Goal: Task Accomplishment & Management: Complete application form

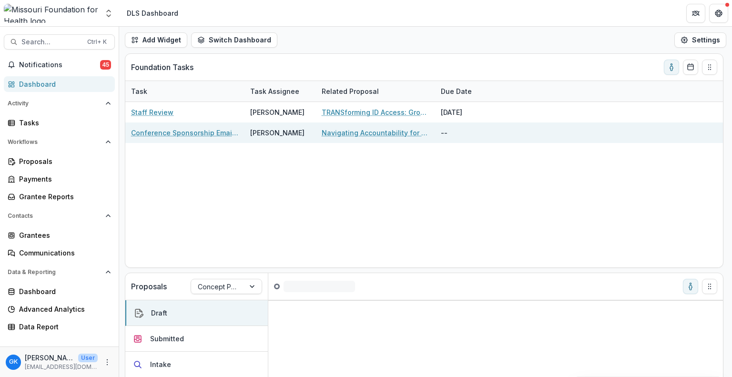
click at [173, 135] on link "Conference Sponsorship Email Approval" at bounding box center [185, 133] width 108 height 10
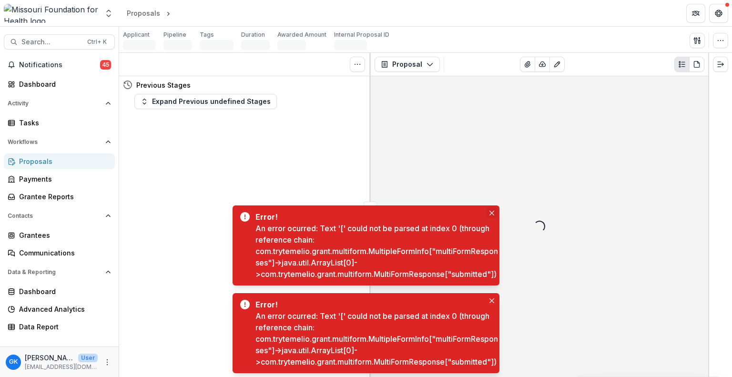
click at [493, 211] on icon "Close" at bounding box center [492, 213] width 5 height 5
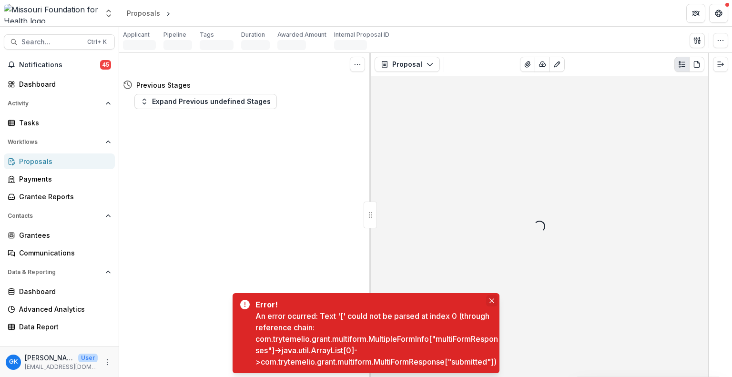
click at [492, 298] on icon "Close" at bounding box center [492, 300] width 5 height 5
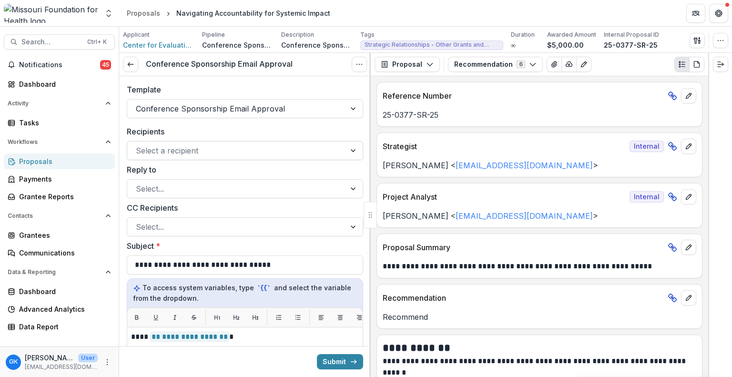
click at [249, 159] on div "Select a recipient" at bounding box center [245, 150] width 236 height 19
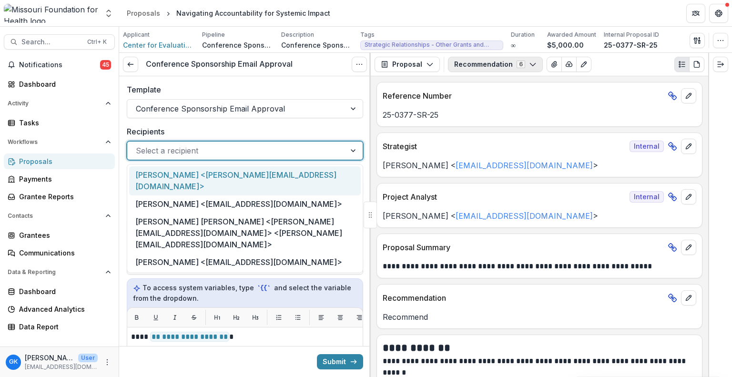
click at [474, 66] on button "Recommendation 6" at bounding box center [495, 64] width 95 height 15
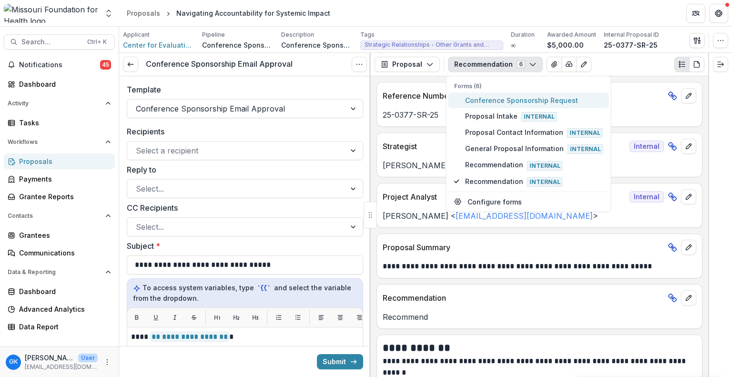
click at [472, 105] on button "Conference Sponsorship Request" at bounding box center [529, 100] width 161 height 16
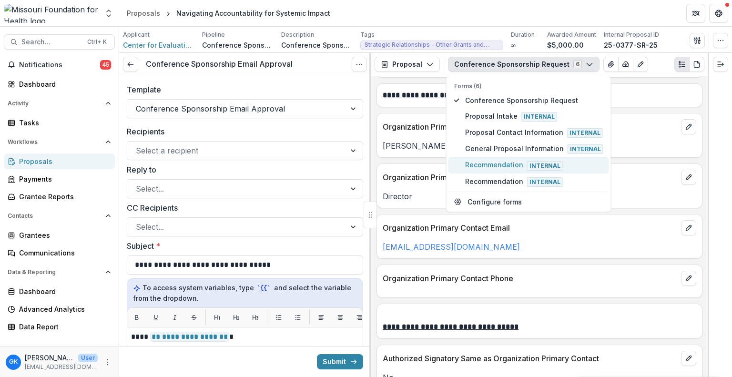
scroll to position [1541, 0]
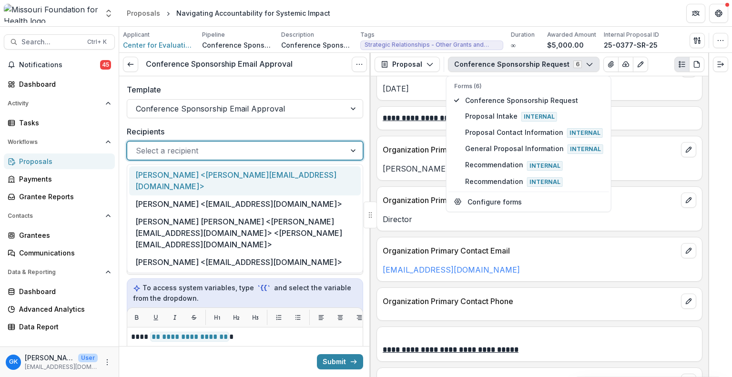
click at [227, 154] on div at bounding box center [236, 150] width 201 height 13
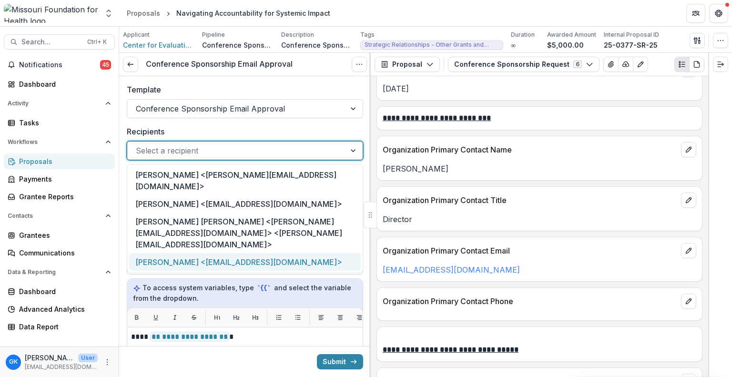
click at [195, 253] on div "[PERSON_NAME] <[EMAIL_ADDRESS][DOMAIN_NAME]>" at bounding box center [245, 262] width 232 height 18
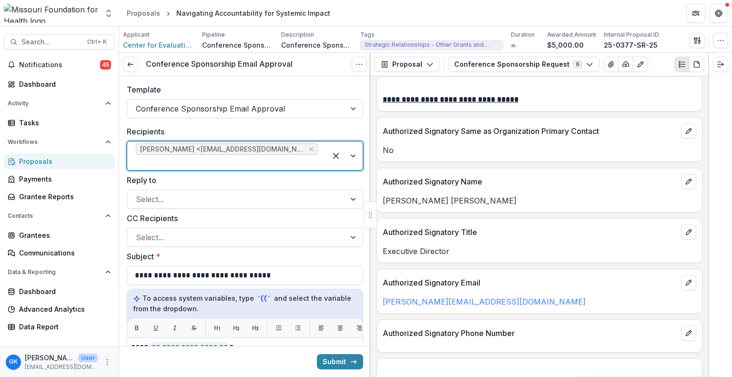
scroll to position [1811, 0]
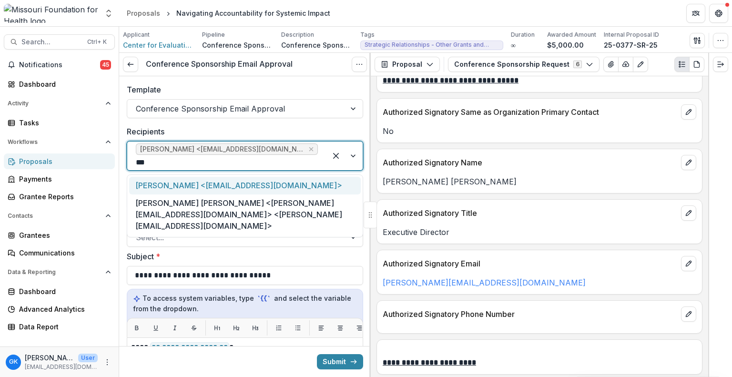
type input "****"
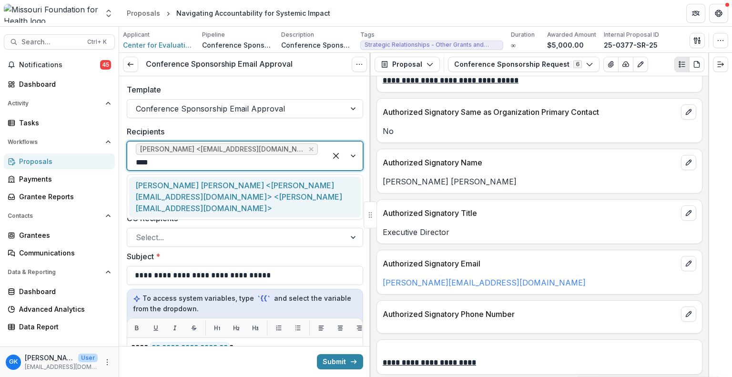
click at [275, 188] on div "[PERSON_NAME] [PERSON_NAME] <[PERSON_NAME][EMAIL_ADDRESS][DOMAIN_NAME]> <[PERSO…" at bounding box center [245, 197] width 232 height 41
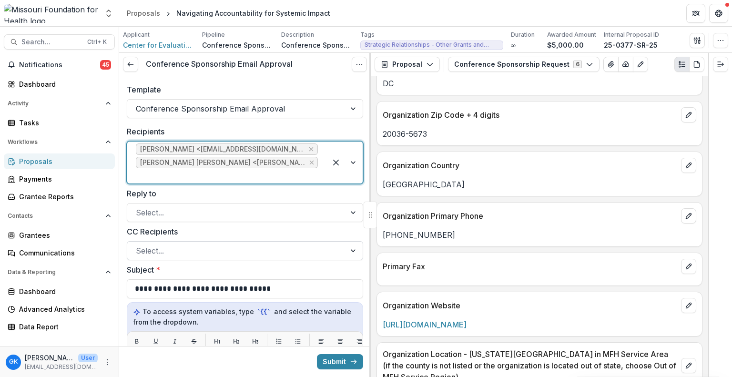
scroll to position [1022, 0]
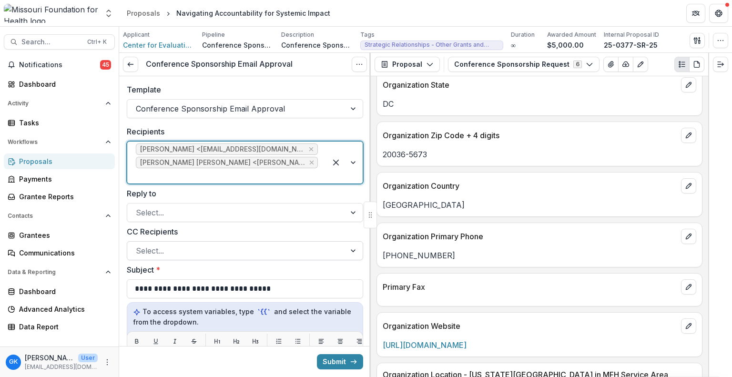
click at [166, 255] on div at bounding box center [236, 250] width 201 height 13
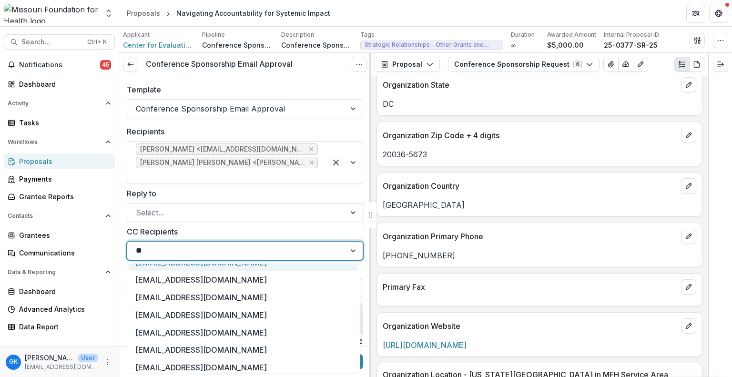
scroll to position [0, 0]
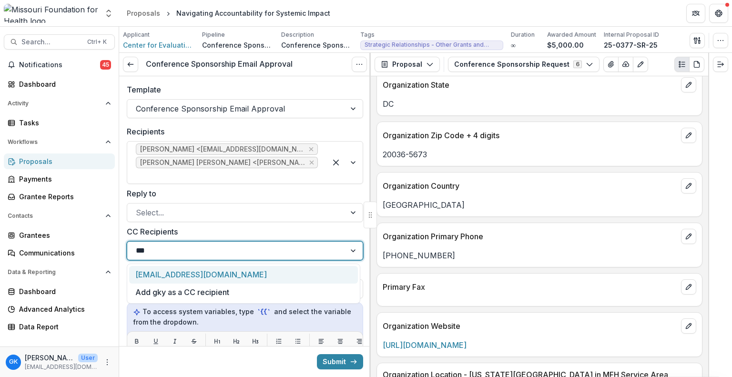
type input "****"
click at [200, 272] on div "[EMAIL_ADDRESS][DOMAIN_NAME]" at bounding box center [243, 275] width 229 height 18
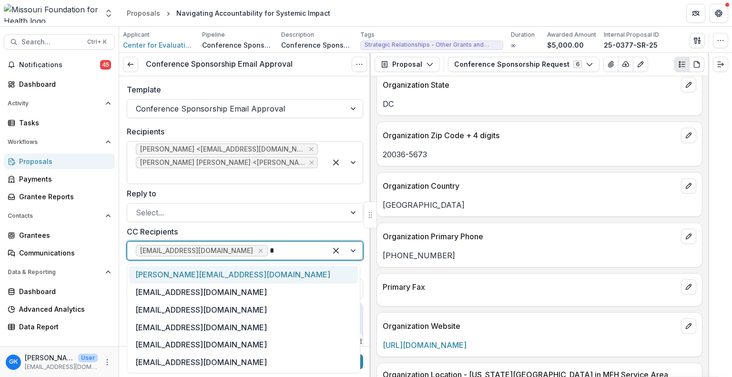
type input "**"
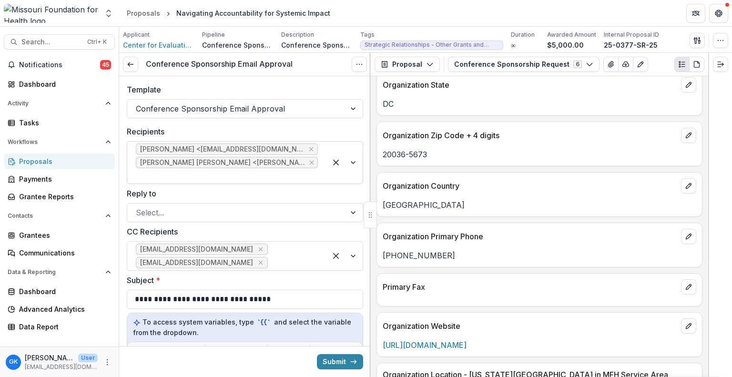
click at [317, 183] on div "[PERSON_NAME] <[EMAIL_ADDRESS][DOMAIN_NAME]> [PERSON_NAME] [PERSON_NAME] <[PERS…" at bounding box center [245, 162] width 236 height 43
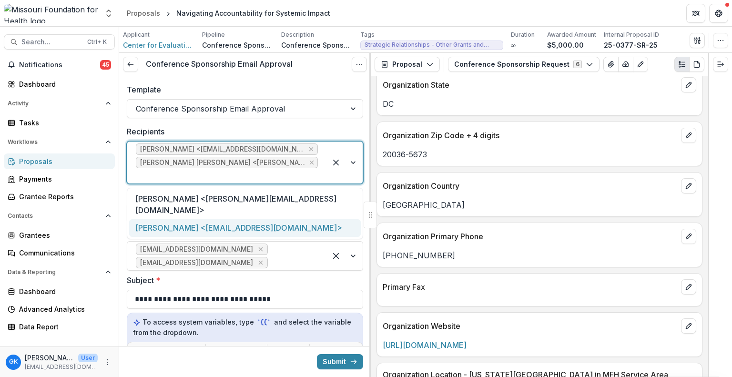
click at [299, 124] on div "Template Conference Sponsorship Email Approval" at bounding box center [245, 101] width 252 height 50
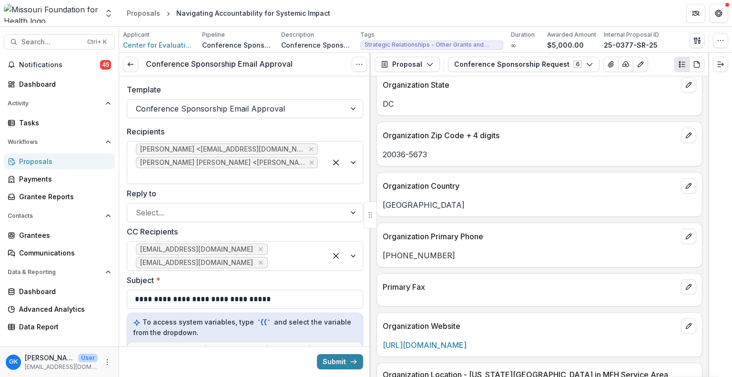
click at [299, 275] on label "Subject *" at bounding box center [242, 280] width 231 height 11
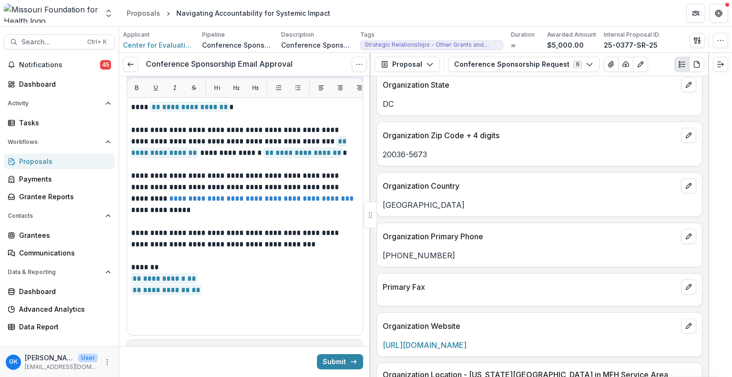
scroll to position [316, 0]
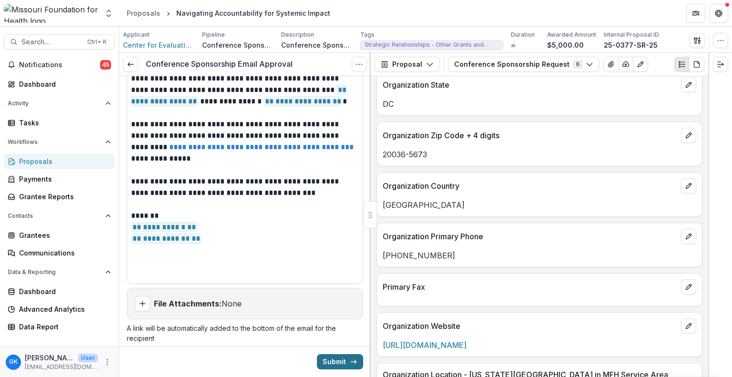
click at [351, 362] on line "submit" at bounding box center [353, 362] width 5 height 0
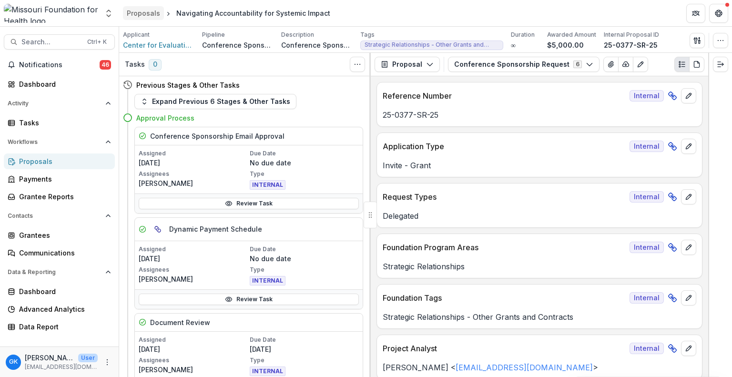
click at [134, 10] on div "Proposals" at bounding box center [143, 13] width 33 height 10
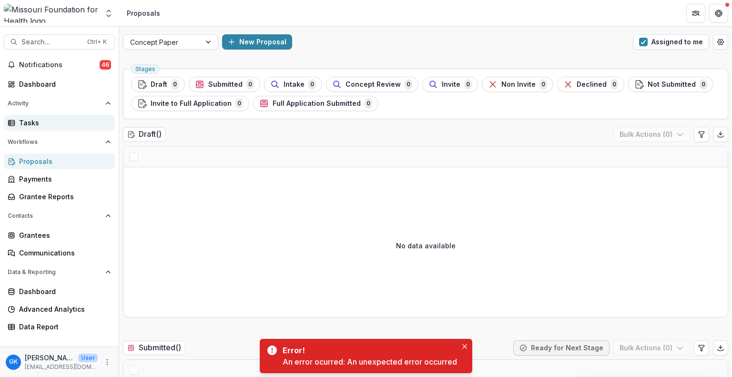
click at [32, 120] on div "Tasks" at bounding box center [63, 123] width 88 height 10
